Goal: Transaction & Acquisition: Subscribe to service/newsletter

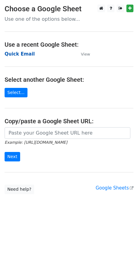
click at [15, 53] on strong "Quick Email" at bounding box center [20, 53] width 30 height 5
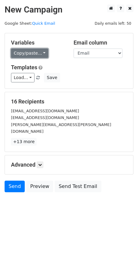
click at [31, 55] on link "Copy/paste..." at bounding box center [29, 53] width 37 height 9
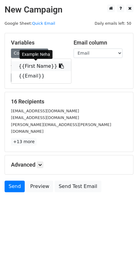
click at [59, 64] on icon at bounding box center [61, 66] width 5 height 5
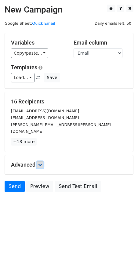
click at [42, 163] on icon at bounding box center [40, 165] width 4 height 4
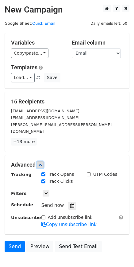
click at [42, 163] on icon at bounding box center [40, 165] width 4 height 4
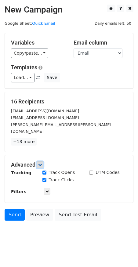
click at [42, 163] on icon at bounding box center [40, 165] width 4 height 4
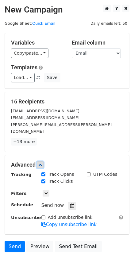
click at [42, 163] on icon at bounding box center [40, 165] width 4 height 4
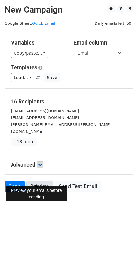
click at [34, 182] on link "Preview" at bounding box center [39, 187] width 27 height 12
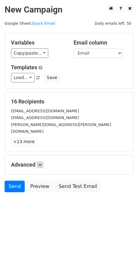
click at [24, 138] on link "+13 more" at bounding box center [24, 142] width 26 height 8
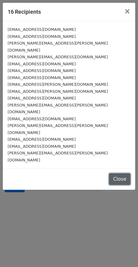
click at [117, 174] on button "Close" at bounding box center [119, 180] width 21 height 12
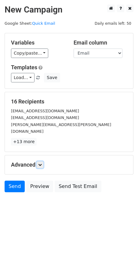
drag, startPoint x: 38, startPoint y: 156, endPoint x: 35, endPoint y: 157, distance: 3.1
click at [38, 162] on link at bounding box center [40, 165] width 7 height 7
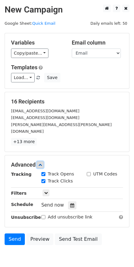
click at [40, 162] on link at bounding box center [40, 165] width 7 height 7
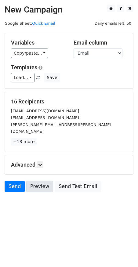
click at [35, 181] on link "Preview" at bounding box center [39, 187] width 27 height 12
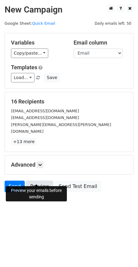
click at [42, 181] on link "Preview" at bounding box center [39, 187] width 27 height 12
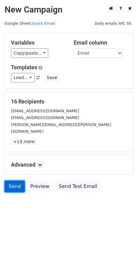
click at [15, 181] on link "Send" at bounding box center [15, 187] width 20 height 12
